Goal: Check status: Check status

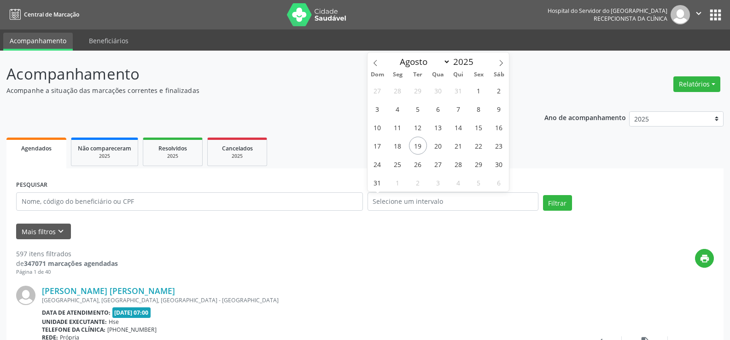
select select "7"
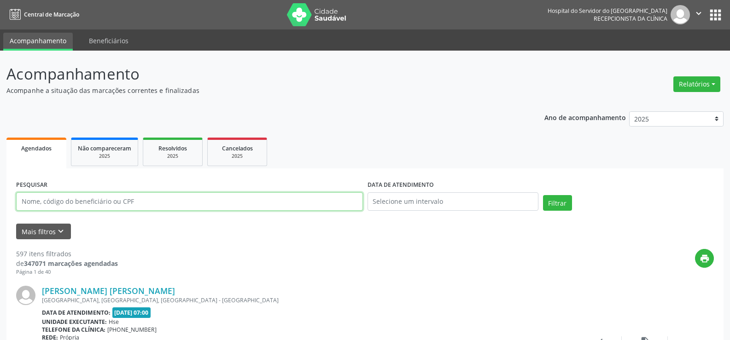
click at [84, 204] on input "text" at bounding box center [189, 202] width 347 height 18
click at [543, 195] on button "Filtrar" at bounding box center [557, 203] width 29 height 16
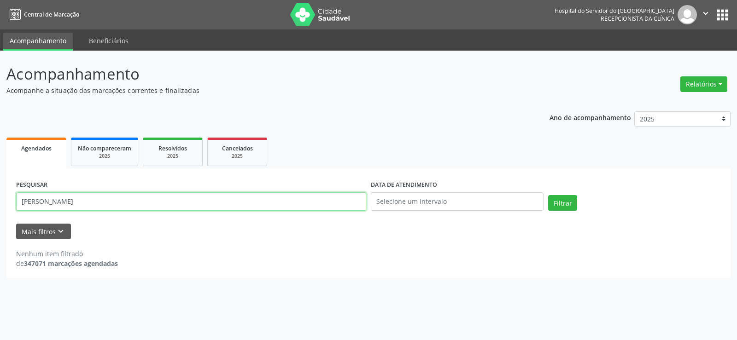
click at [38, 201] on input "[PERSON_NAME]" at bounding box center [191, 202] width 350 height 18
click at [548, 195] on button "Filtrar" at bounding box center [562, 203] width 29 height 16
click at [102, 203] on input "[PERSON_NAME]" at bounding box center [191, 202] width 350 height 18
click at [548, 195] on button "Filtrar" at bounding box center [562, 203] width 29 height 16
click at [79, 206] on input "Moacir [PERSON_NAME]" at bounding box center [191, 202] width 350 height 18
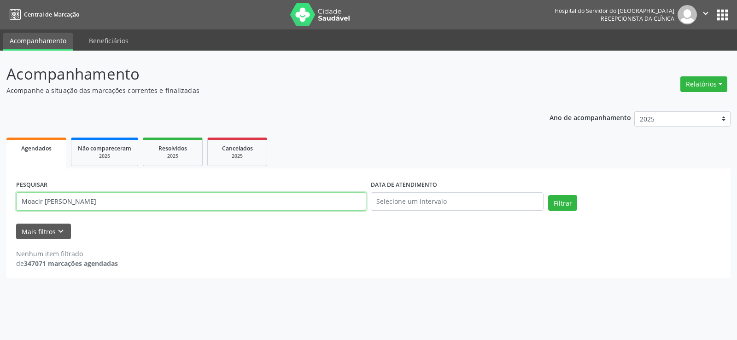
click at [78, 200] on input "Moacir [PERSON_NAME]" at bounding box center [191, 202] width 350 height 18
click at [548, 195] on button "Filtrar" at bounding box center [562, 203] width 29 height 16
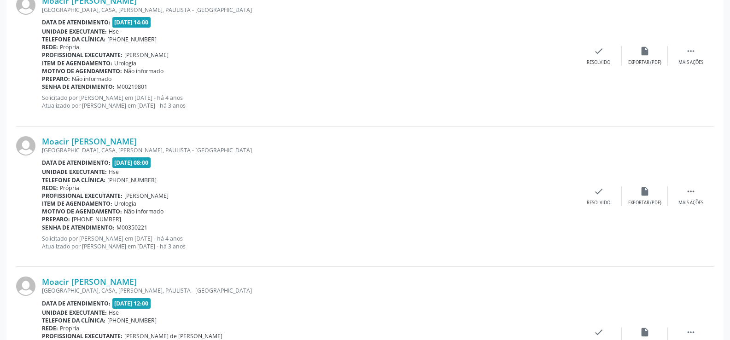
scroll to position [374, 0]
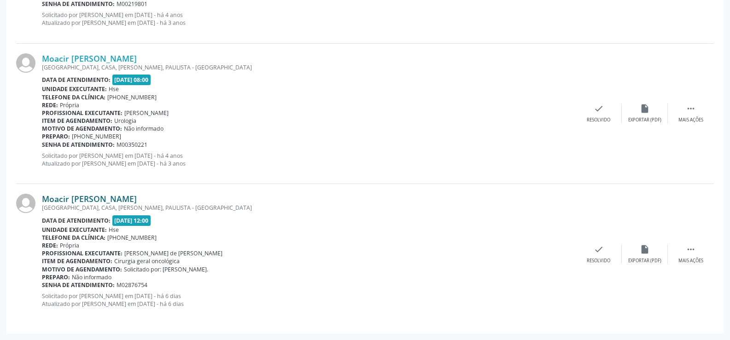
click at [114, 196] on link "Moacir [PERSON_NAME]" at bounding box center [89, 199] width 95 height 10
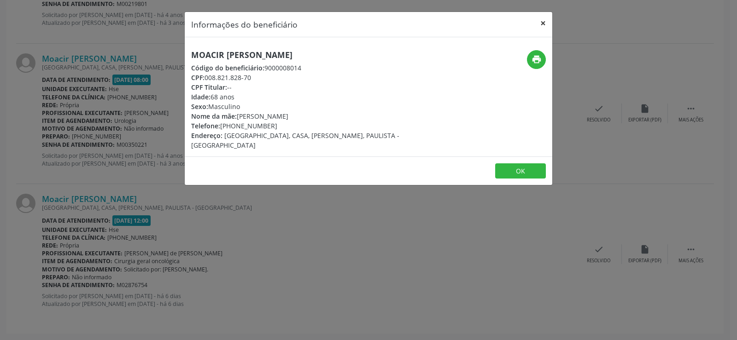
click at [540, 18] on button "×" at bounding box center [543, 23] width 18 height 23
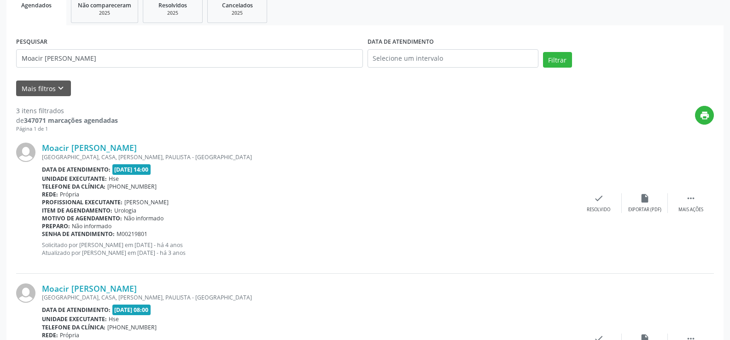
scroll to position [0, 0]
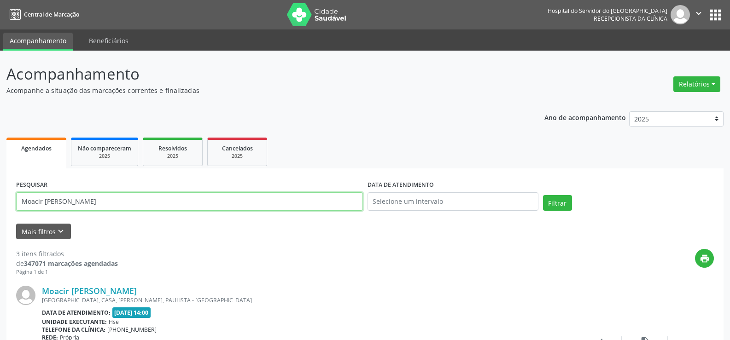
drag, startPoint x: 106, startPoint y: 207, endPoint x: 0, endPoint y: 210, distance: 106.5
type input "[PERSON_NAME]"
click at [543, 195] on button "Filtrar" at bounding box center [557, 203] width 29 height 16
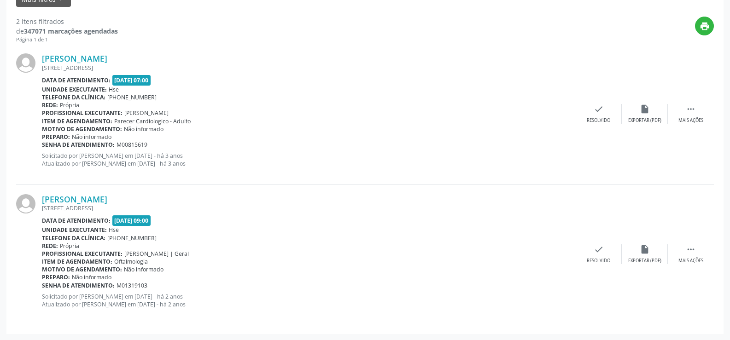
scroll to position [233, 0]
click at [91, 200] on link "[PERSON_NAME]" at bounding box center [74, 199] width 65 height 10
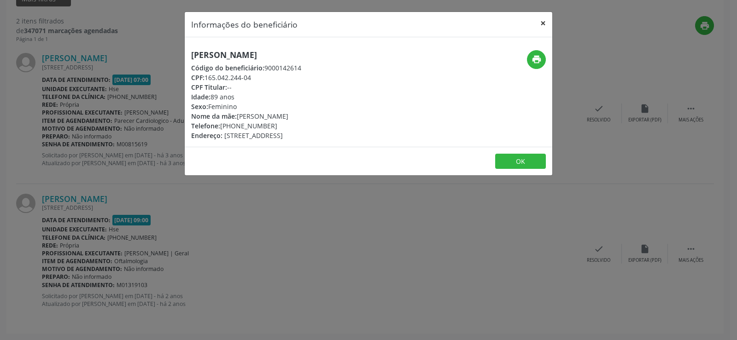
click at [540, 21] on button "×" at bounding box center [543, 23] width 18 height 23
